Goal: Task Accomplishment & Management: Complete application form

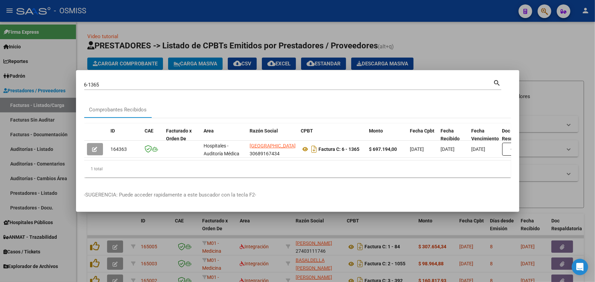
click at [491, 55] on div at bounding box center [297, 141] width 595 height 282
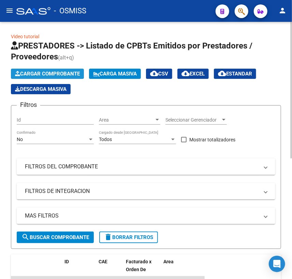
click at [38, 73] on span "Cargar Comprobante" at bounding box center [47, 74] width 65 height 6
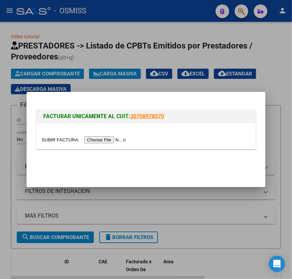
click at [53, 140] on input "file" at bounding box center [85, 139] width 86 height 7
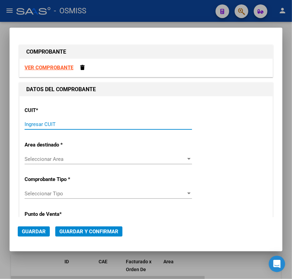
click at [102, 123] on input "Ingresar CUIT" at bounding box center [108, 124] width 167 height 6
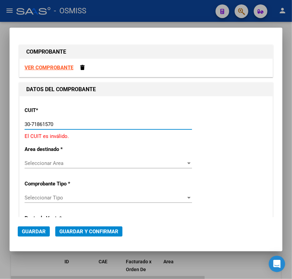
type input "30-71861570-0"
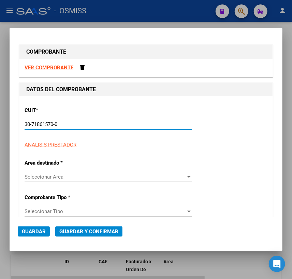
type input "0"
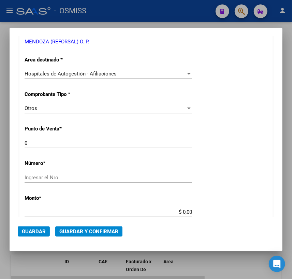
scroll to position [124, 0]
type input "30-71861570-0"
click at [65, 177] on input "Ingresar el Nro." at bounding box center [108, 177] width 167 height 6
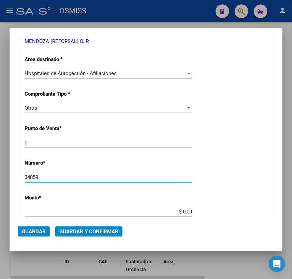
type input "34859"
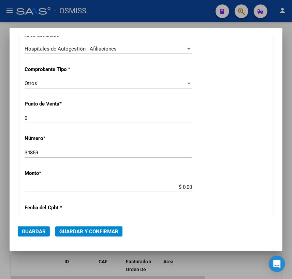
scroll to position [155, 0]
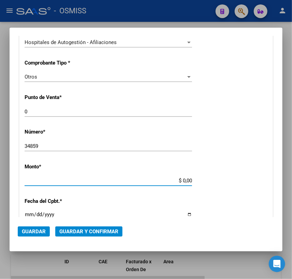
drag, startPoint x: 179, startPoint y: 179, endPoint x: 221, endPoint y: 180, distance: 42.6
click at [221, 180] on div "CUIT * 30-71861570-0 Ingresar CUIT ANALISIS PRESTADOR ENTE DE RECUPERACION DE F…" at bounding box center [145, 186] width 253 height 491
type input "$ 207.800,00"
click at [29, 214] on input "Ingresar la fecha" at bounding box center [108, 216] width 167 height 11
click at [185, 214] on input "Ingresar la fecha" at bounding box center [108, 216] width 167 height 11
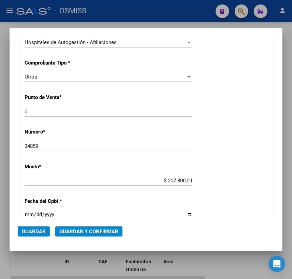
type input "[DATE]"
click at [103, 230] on span "Guardar y Confirmar" at bounding box center [88, 231] width 59 height 6
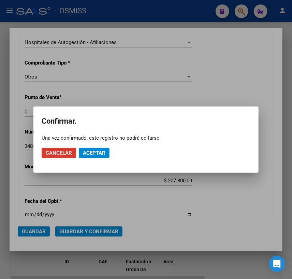
click at [98, 154] on span "Aceptar" at bounding box center [94, 153] width 23 height 6
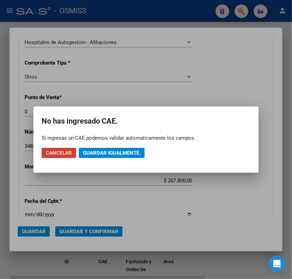
click at [106, 154] on span "Guardar igualmente." at bounding box center [112, 153] width 58 height 6
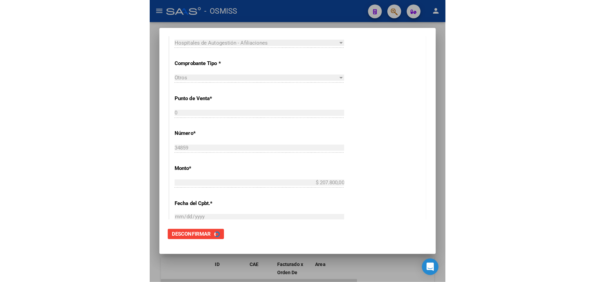
scroll to position [0, 0]
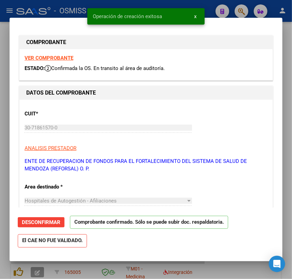
type input "[DATE]"
click at [288, 31] on div at bounding box center [146, 139] width 292 height 279
type input "$ 0,00"
